Goal: Check status: Check status

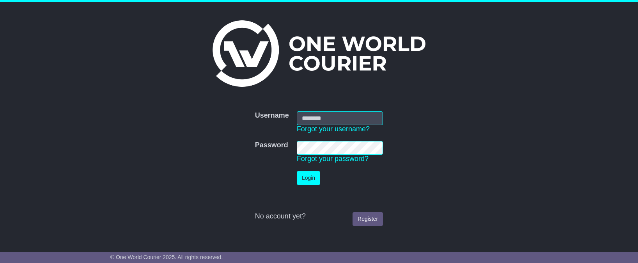
type input "**********"
click at [311, 174] on button "Login" at bounding box center [308, 178] width 23 height 14
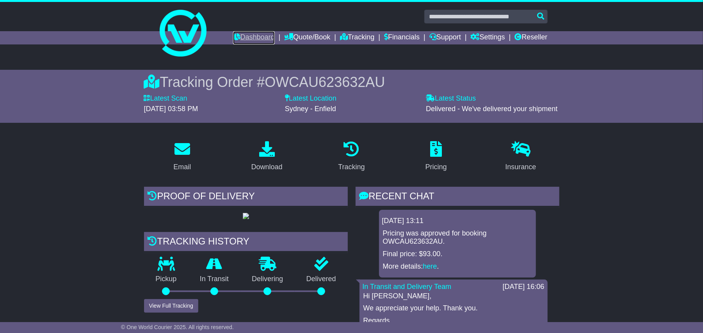
click at [242, 35] on link "Dashboard" at bounding box center [254, 37] width 42 height 13
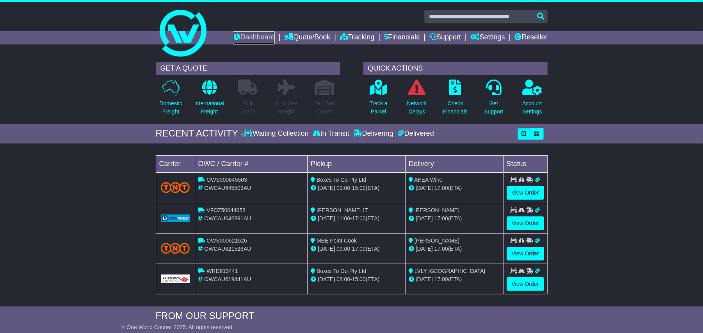
click at [250, 33] on link "Dashboard" at bounding box center [254, 37] width 42 height 13
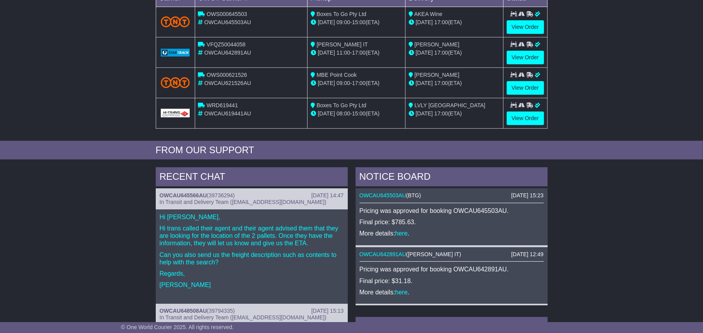
scroll to position [166, 0]
click at [185, 198] on link "OWCAU645566AU" at bounding box center [183, 195] width 47 height 6
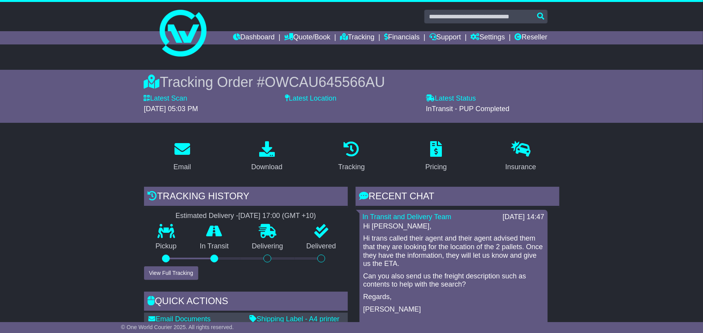
click at [353, 78] on span "OWCAU645566AU" at bounding box center [325, 82] width 120 height 16
copy span "OWCAU645566AU"
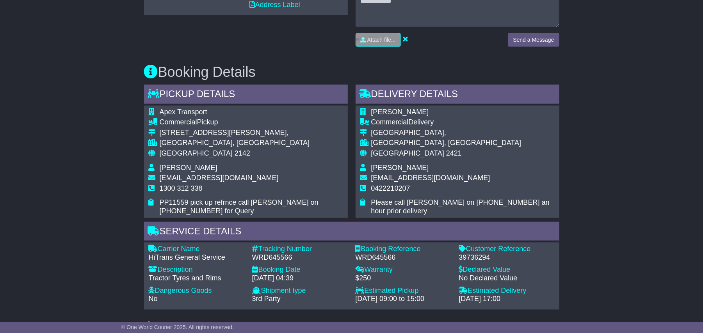
scroll to position [373, 0]
click at [372, 255] on div "WRD645566" at bounding box center [403, 257] width 96 height 9
copy div "WRD645566"
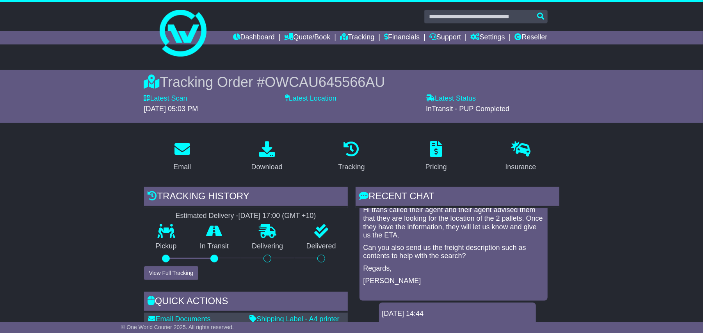
scroll to position [0, 0]
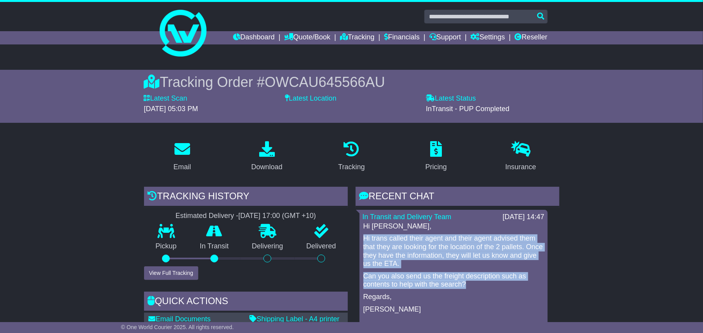
drag, startPoint x: 361, startPoint y: 233, endPoint x: 483, endPoint y: 287, distance: 133.4
click at [483, 287] on div "In Transit and Delivery Team [DATE] 14:47 Hi [PERSON_NAME], Hi trans called the…" at bounding box center [453, 269] width 188 height 119
copy div "Hi trans called their agent and their agent advised them that they are looking …"
